Goal: Task Accomplishment & Management: Use online tool/utility

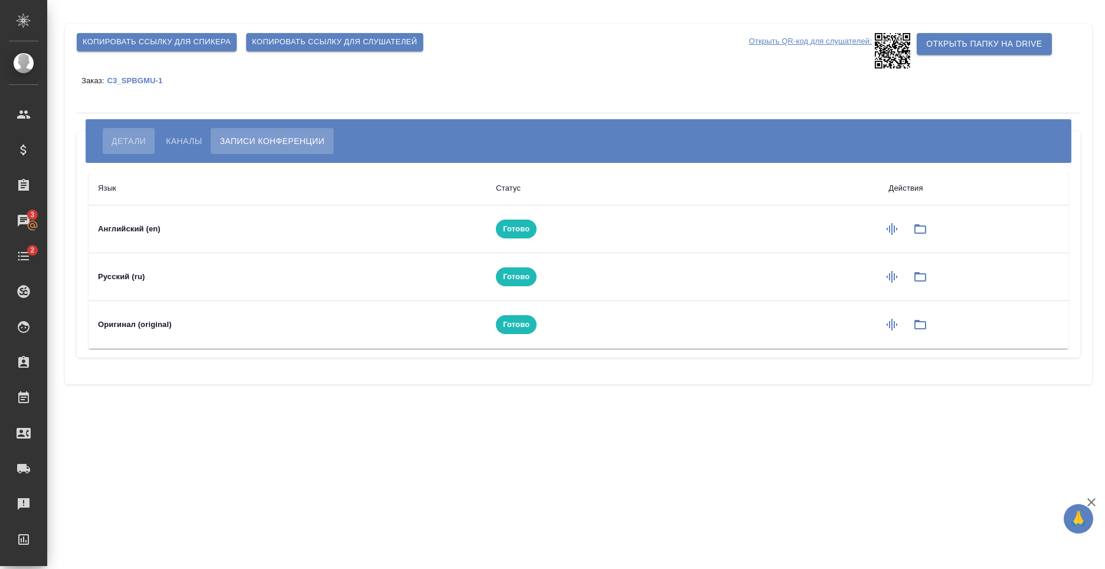
click at [126, 141] on span "Детали" at bounding box center [129, 141] width 34 height 14
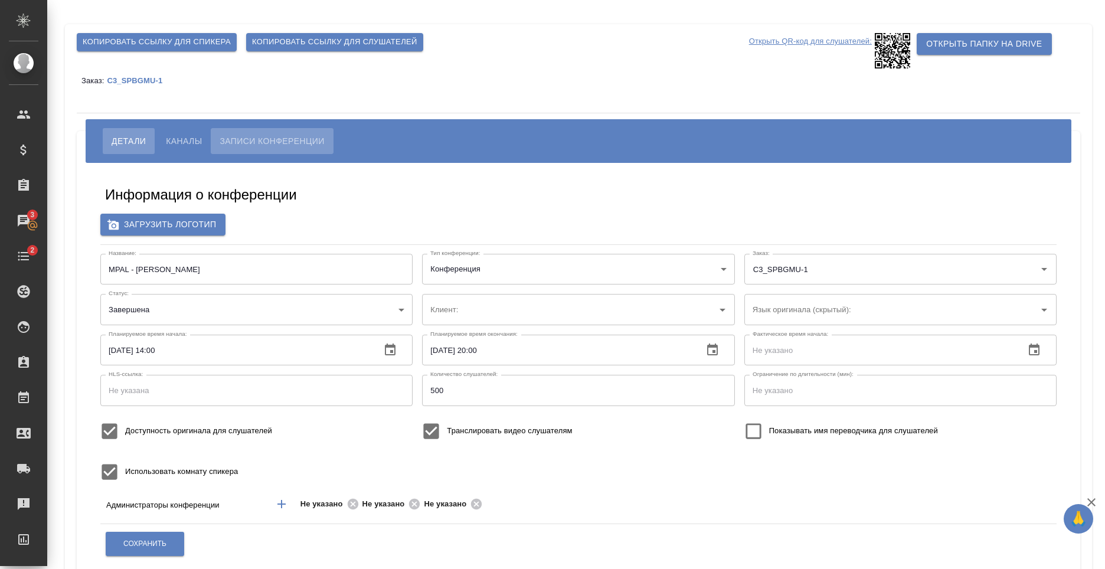
click at [274, 146] on span "Записи конференции" at bounding box center [272, 141] width 105 height 14
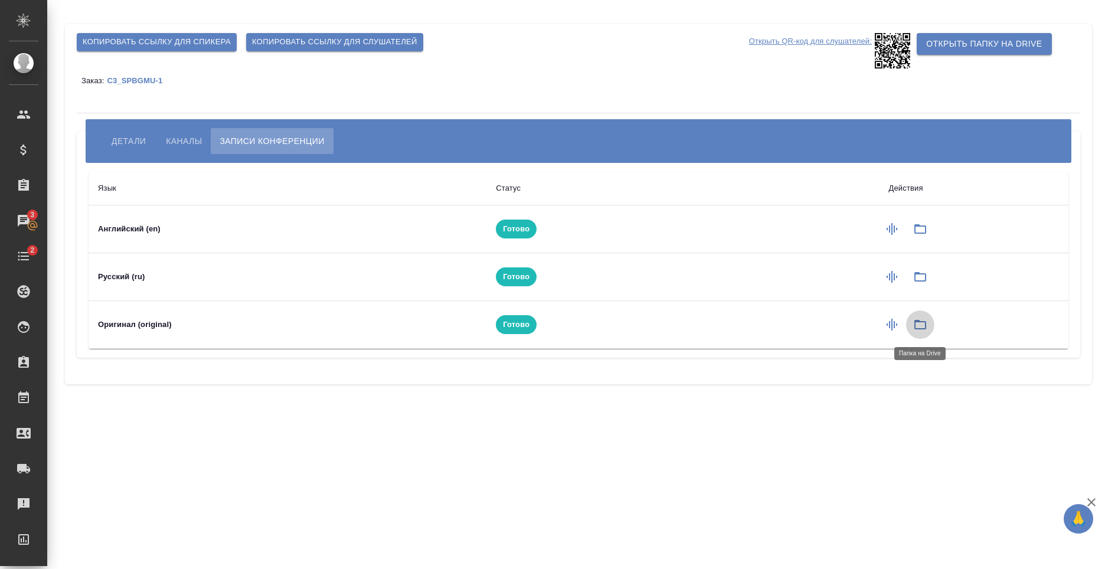
click at [912, 323] on button "button" at bounding box center [920, 325] width 28 height 28
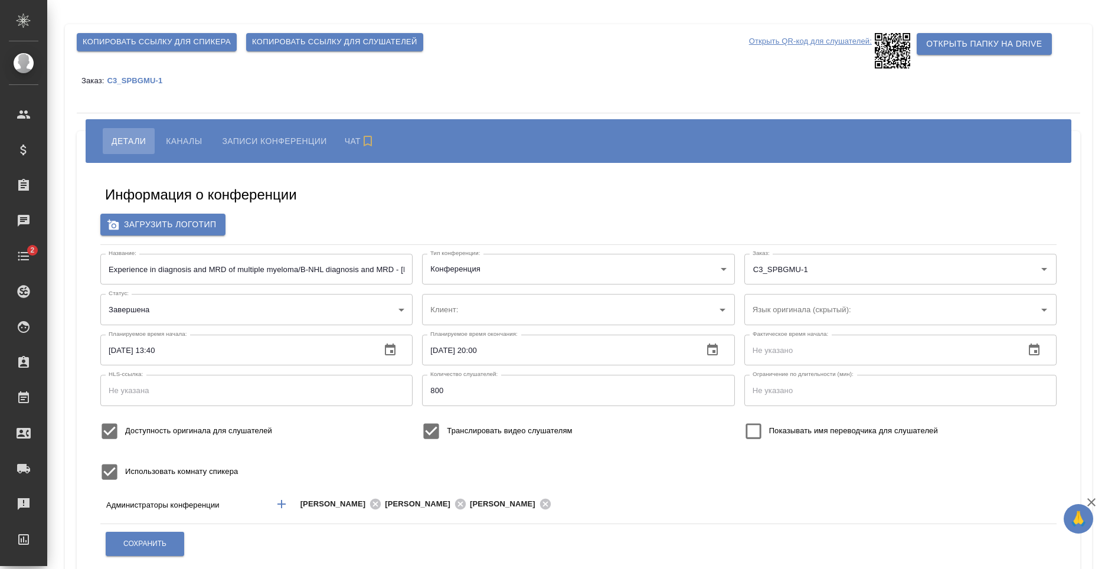
type input "ЛКИиМД ЦЛД СПбГМУ им.акад. [PERSON_NAME]"
click at [260, 142] on span "Записи конференции" at bounding box center [272, 141] width 105 height 14
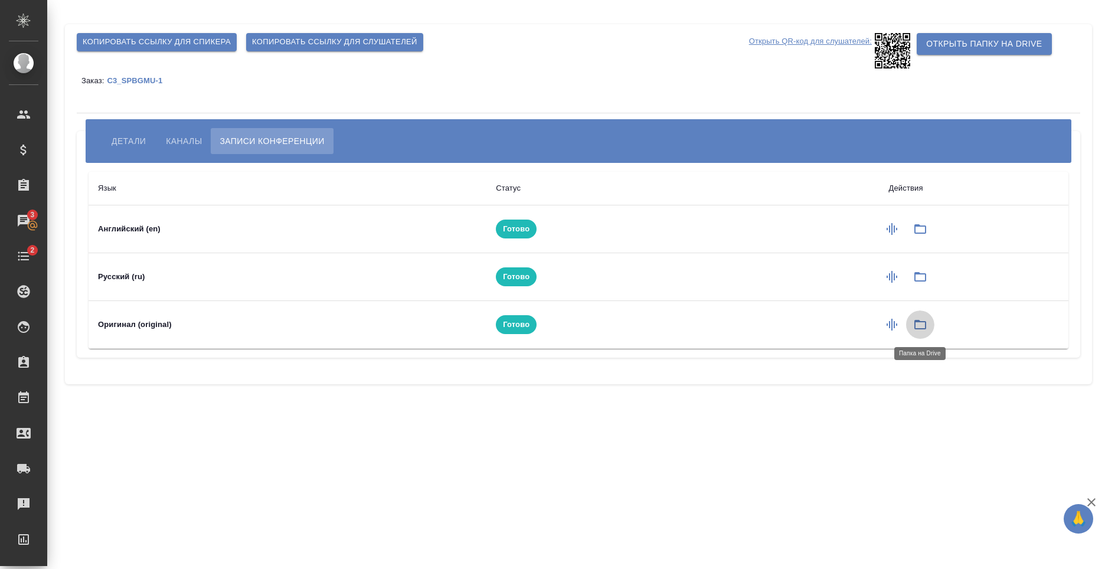
click at [920, 328] on icon "button" at bounding box center [921, 325] width 14 height 14
